Goal: Find specific page/section: Find specific page/section

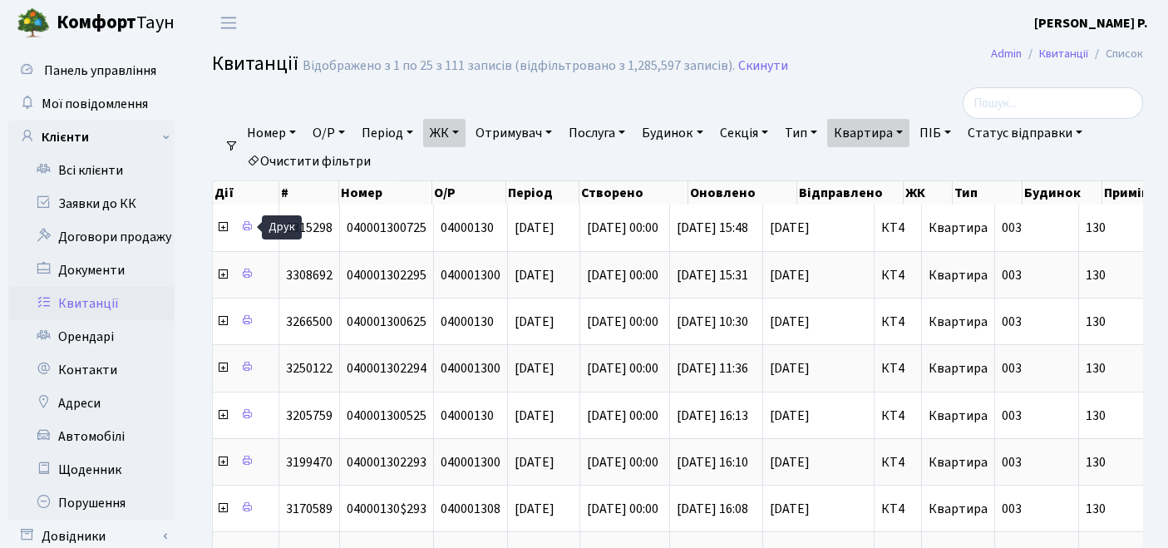
select select "302"
select select "25"
click at [891, 135] on link "Квартира" at bounding box center [868, 133] width 82 height 28
click at [314, 154] on link "Очистити фільтри" at bounding box center [308, 161] width 137 height 28
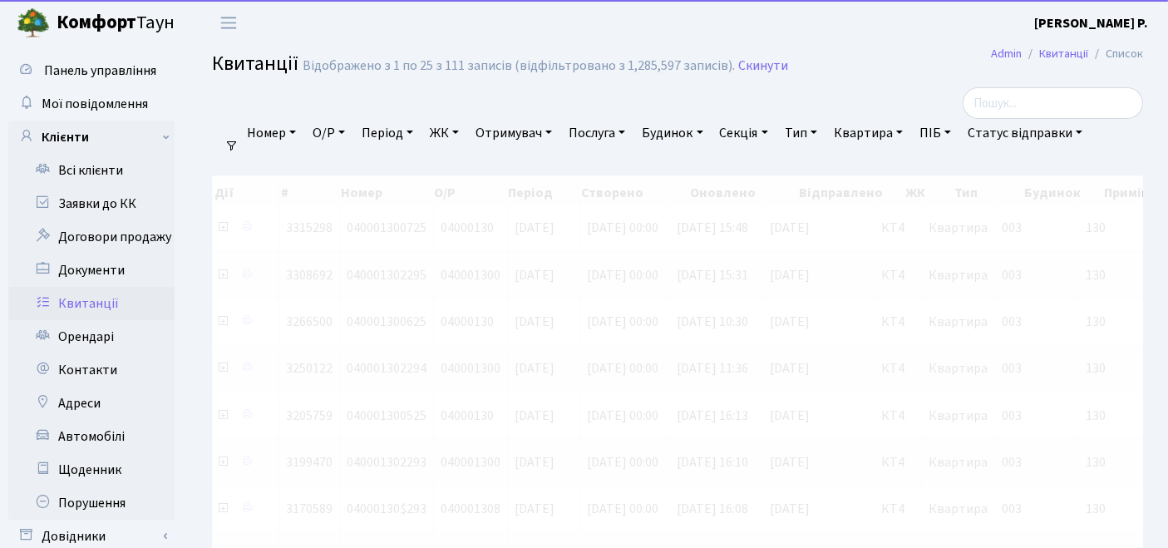
click at [446, 136] on link "ЖК" at bounding box center [444, 133] width 42 height 28
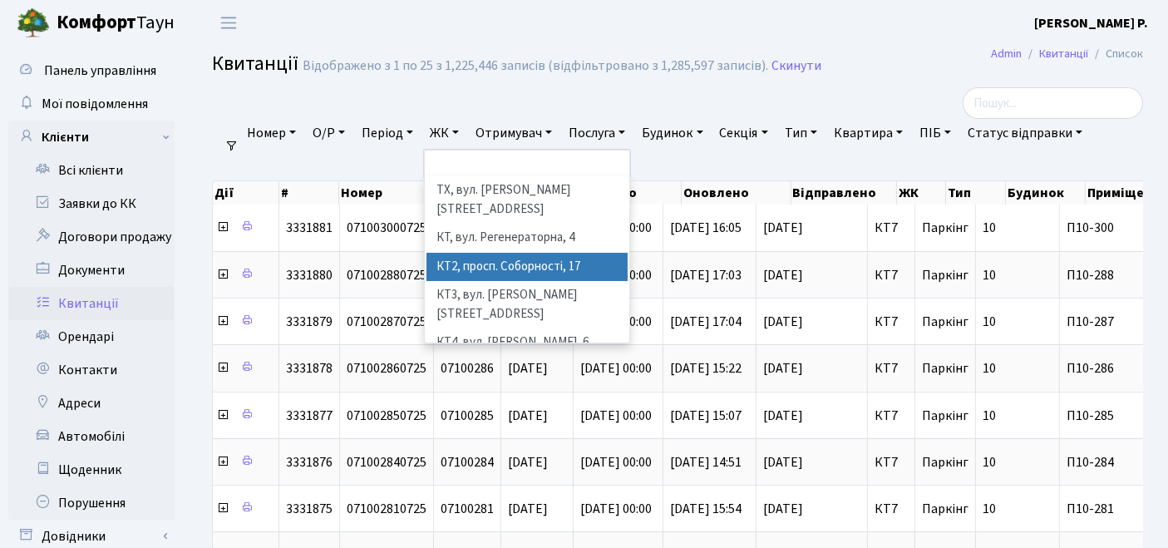
click at [482, 253] on li "КТ2, просп. Соборності, 17" at bounding box center [528, 267] width 202 height 29
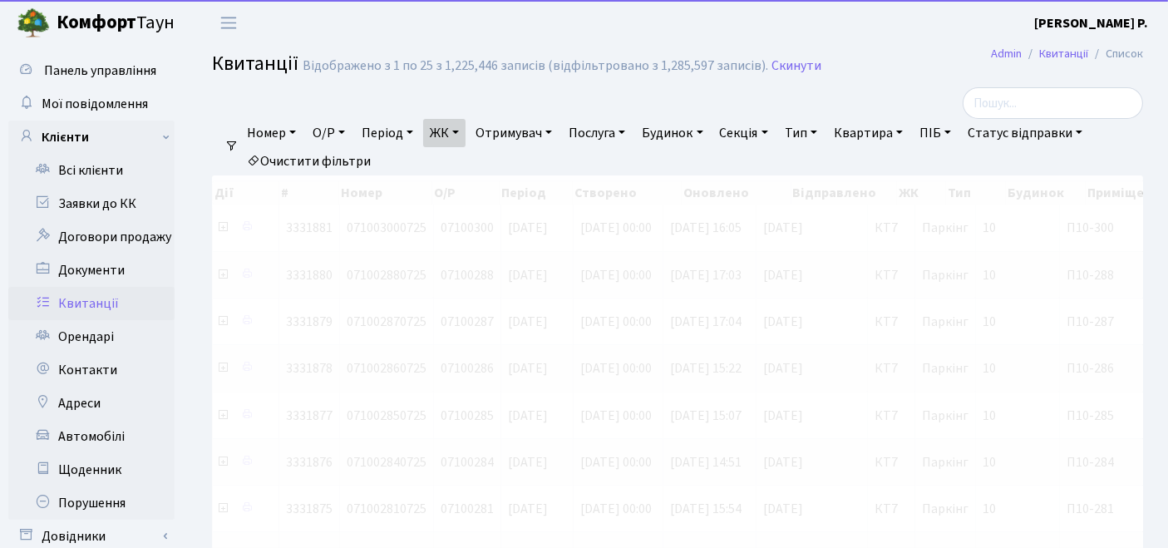
click at [884, 134] on link "Квартира" at bounding box center [868, 133] width 82 height 28
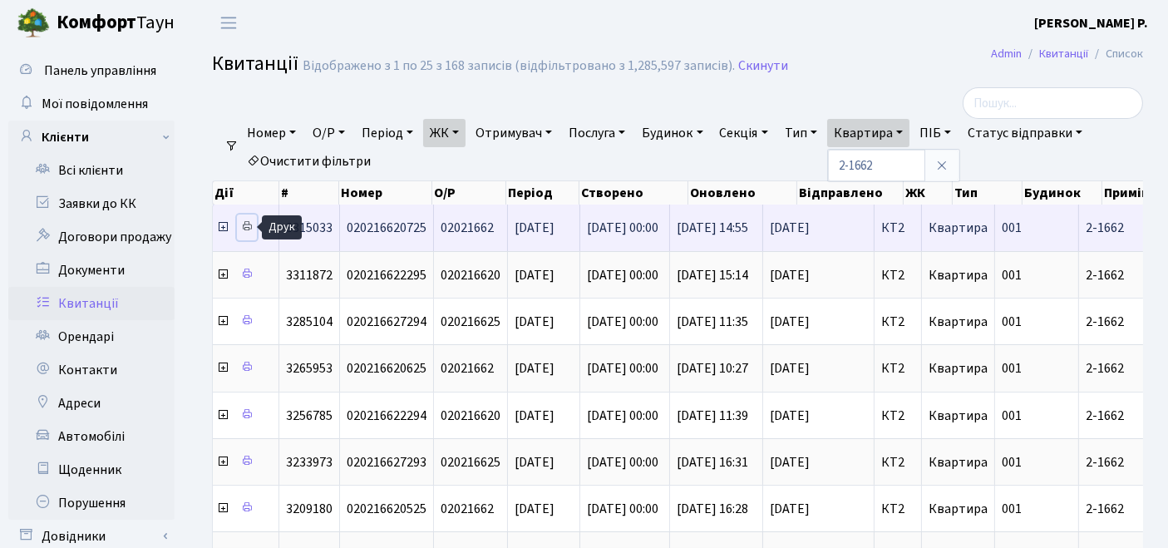
click at [242, 226] on icon at bounding box center [247, 226] width 12 height 12
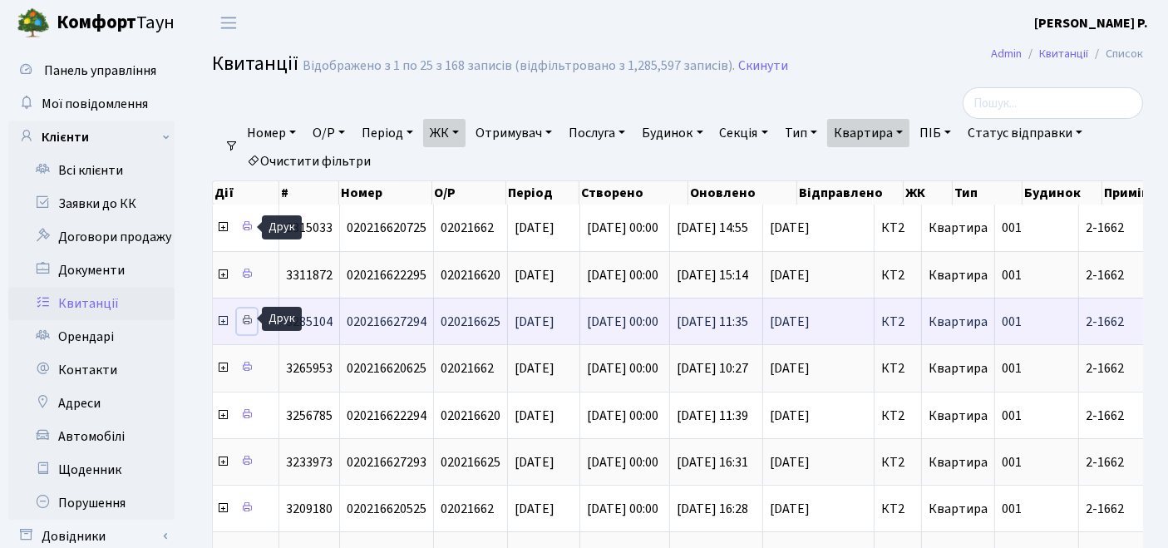
click at [247, 317] on icon at bounding box center [247, 320] width 12 height 12
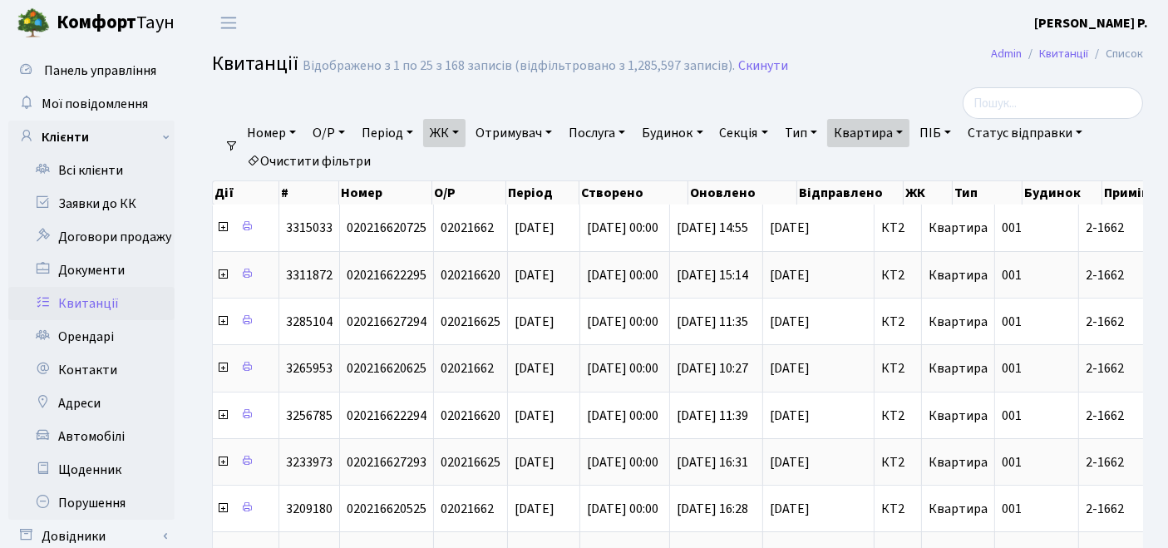
click at [856, 145] on link "Квартира" at bounding box center [868, 133] width 82 height 28
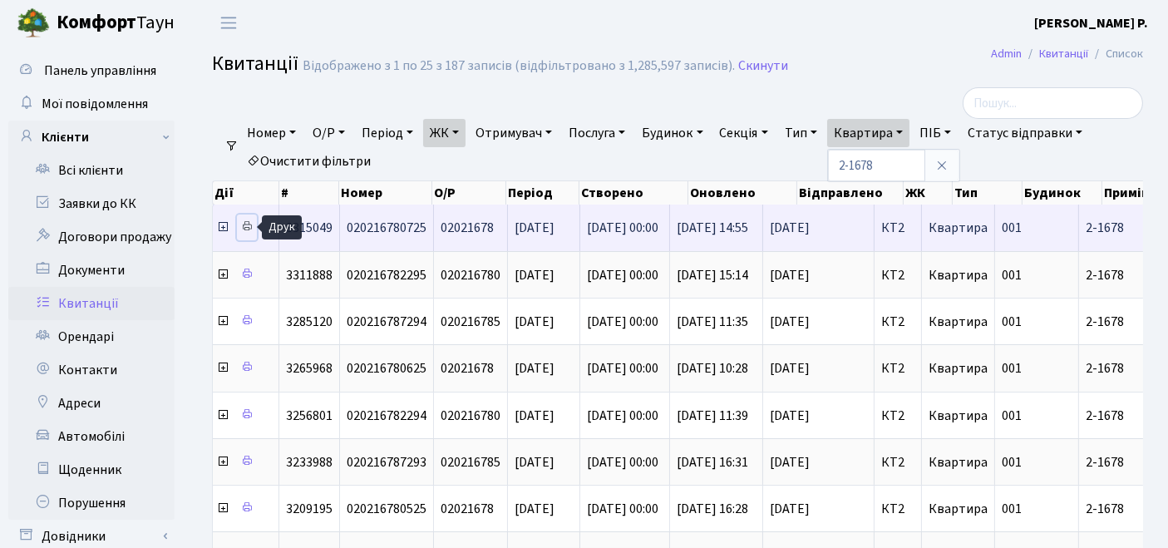
click at [246, 227] on icon at bounding box center [247, 226] width 12 height 12
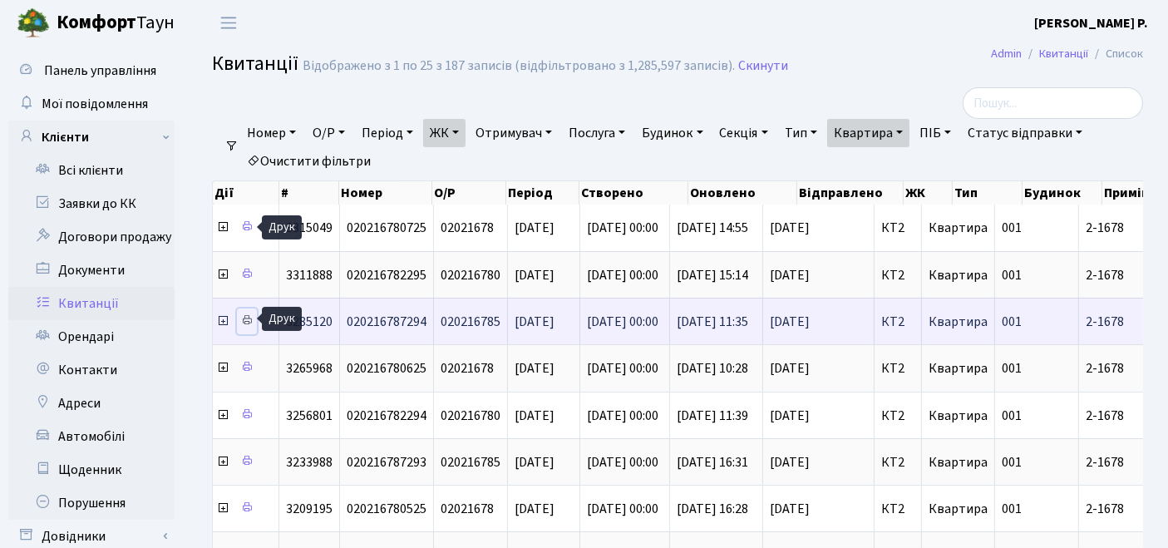
click at [244, 314] on icon at bounding box center [247, 320] width 12 height 12
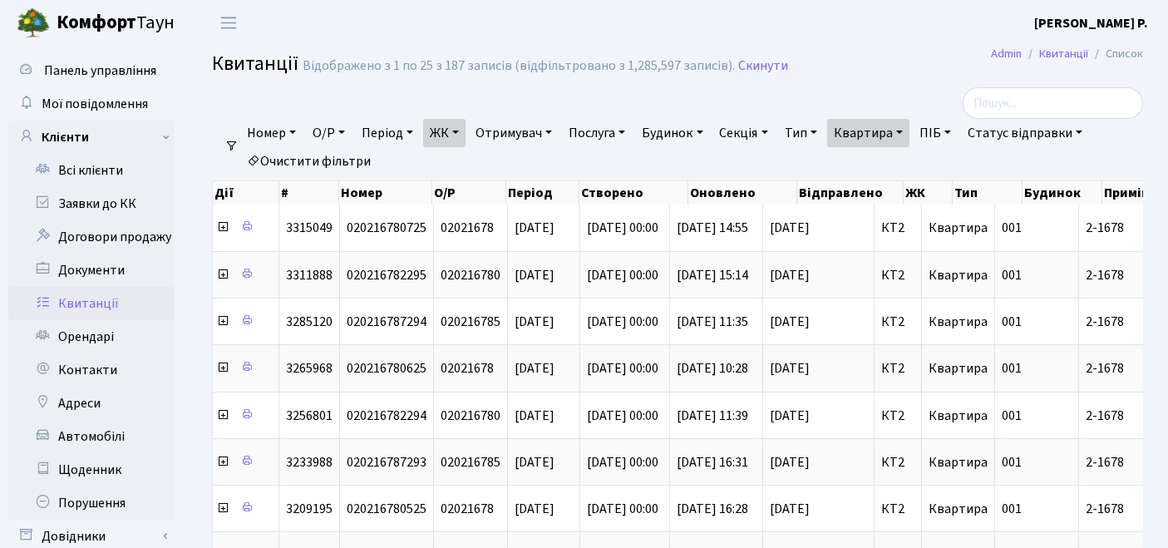
click at [910, 138] on link "Квартира" at bounding box center [868, 133] width 82 height 28
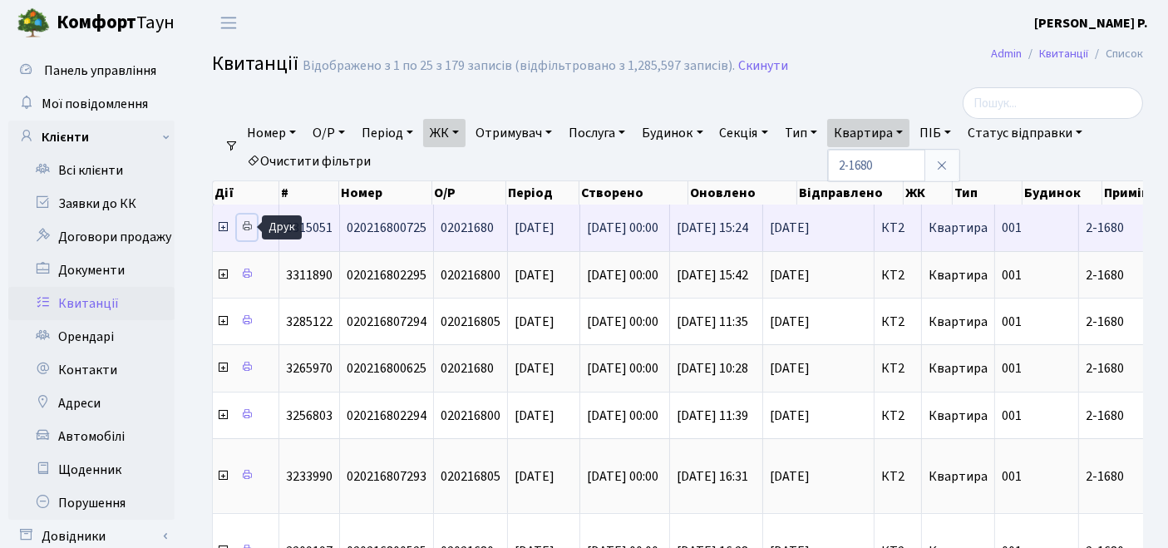
click at [244, 225] on icon at bounding box center [247, 226] width 12 height 12
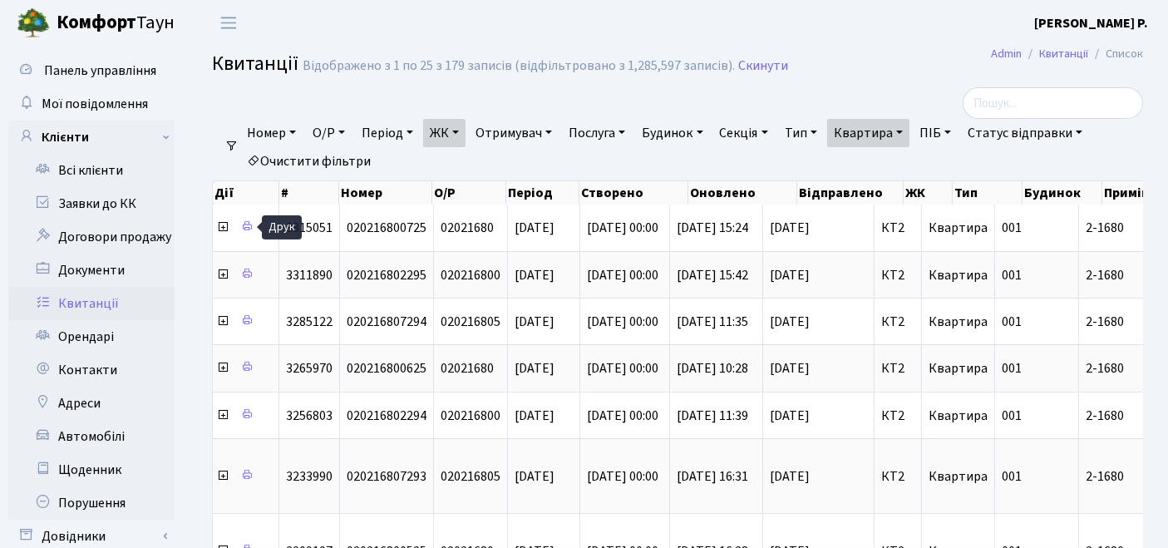
click at [910, 129] on link "Квартира" at bounding box center [868, 133] width 82 height 28
type input "2-1682"
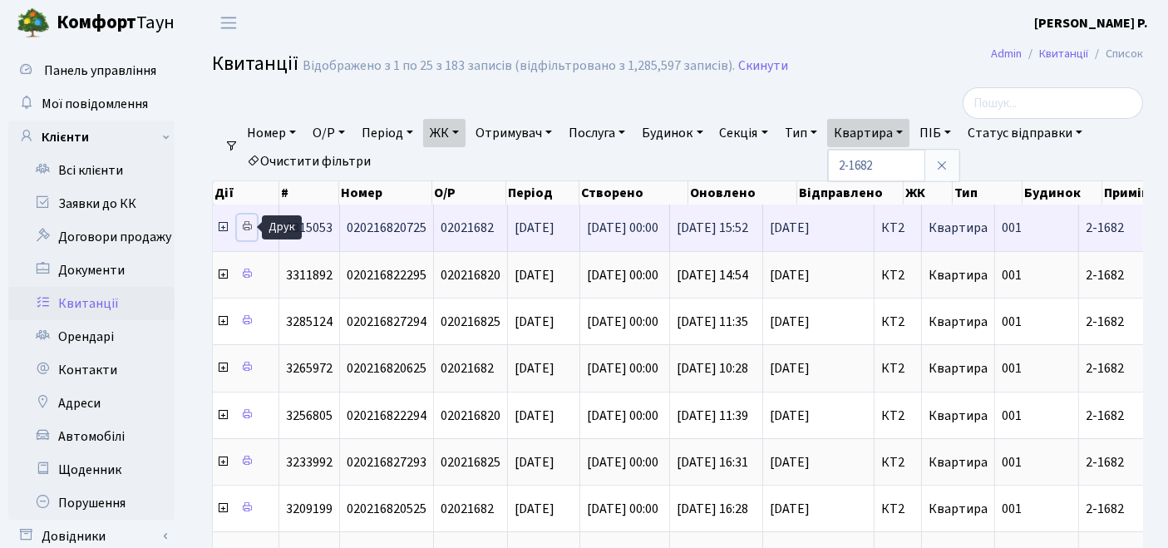
click at [248, 230] on icon at bounding box center [247, 226] width 12 height 12
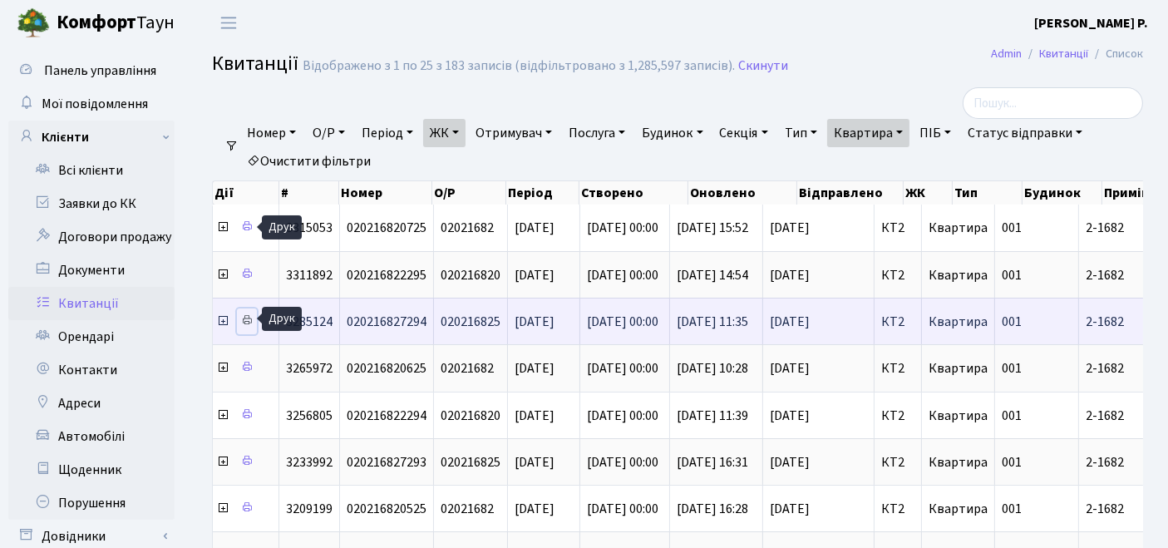
click at [243, 319] on icon at bounding box center [247, 320] width 12 height 12
